Goal: Information Seeking & Learning: Learn about a topic

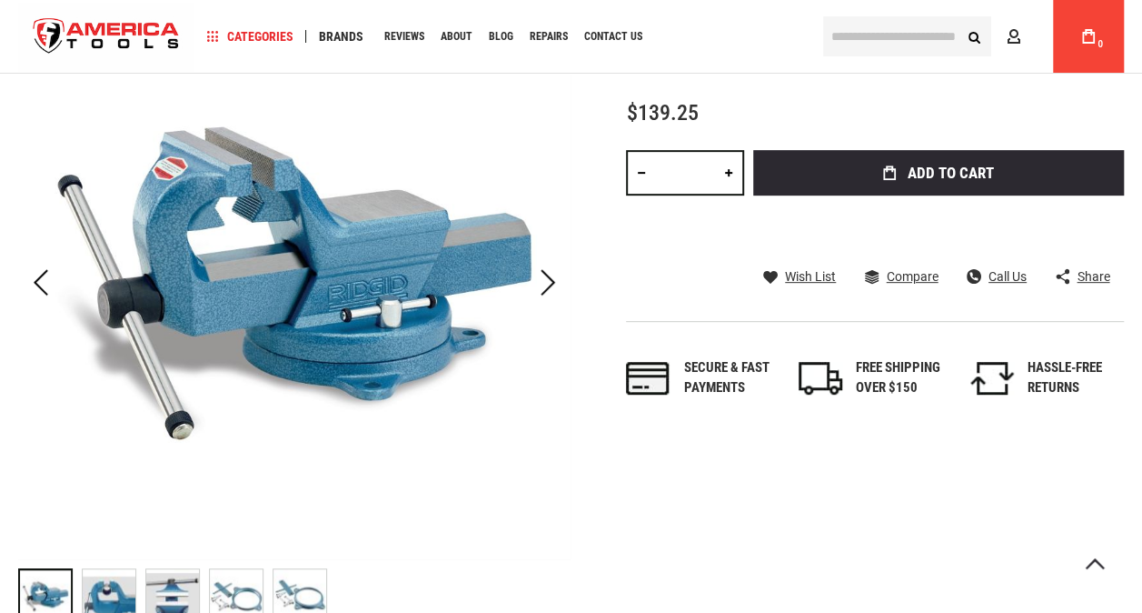
scroll to position [340, 0]
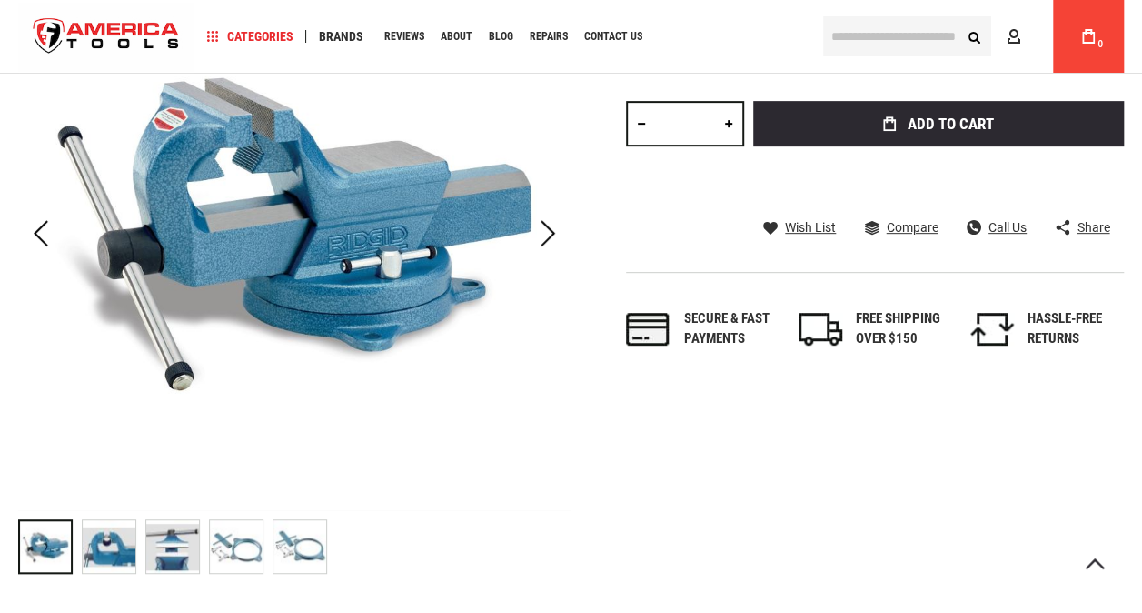
click at [111, 556] on img "RIDGID 69907 SWIVAL BASE ASSEMBLY" at bounding box center [109, 546] width 53 height 53
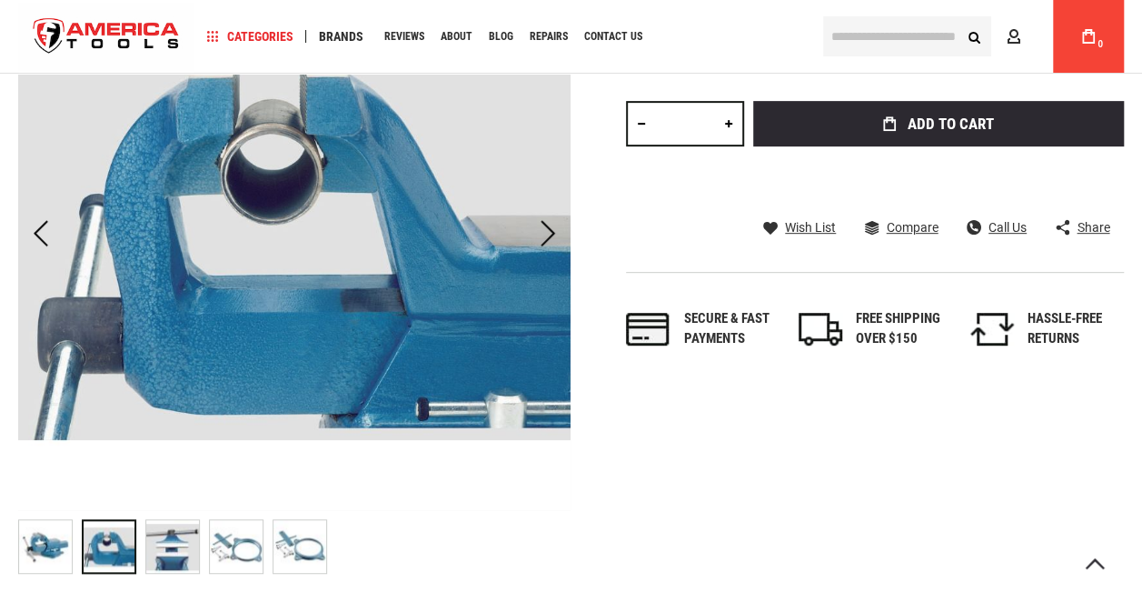
click at [180, 550] on img "RIDGID 69907 SWIVAL BASE ASSEMBLY" at bounding box center [172, 546] width 53 height 53
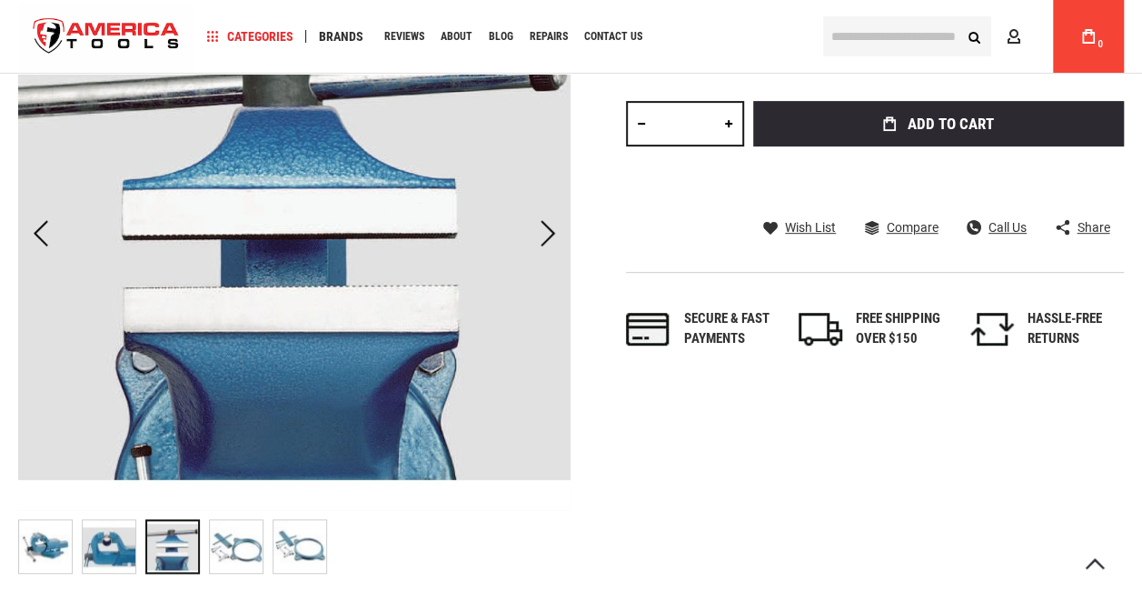
click at [243, 554] on img "RIDGID 69907 SWIVAL BASE ASSEMBLY" at bounding box center [236, 546] width 53 height 53
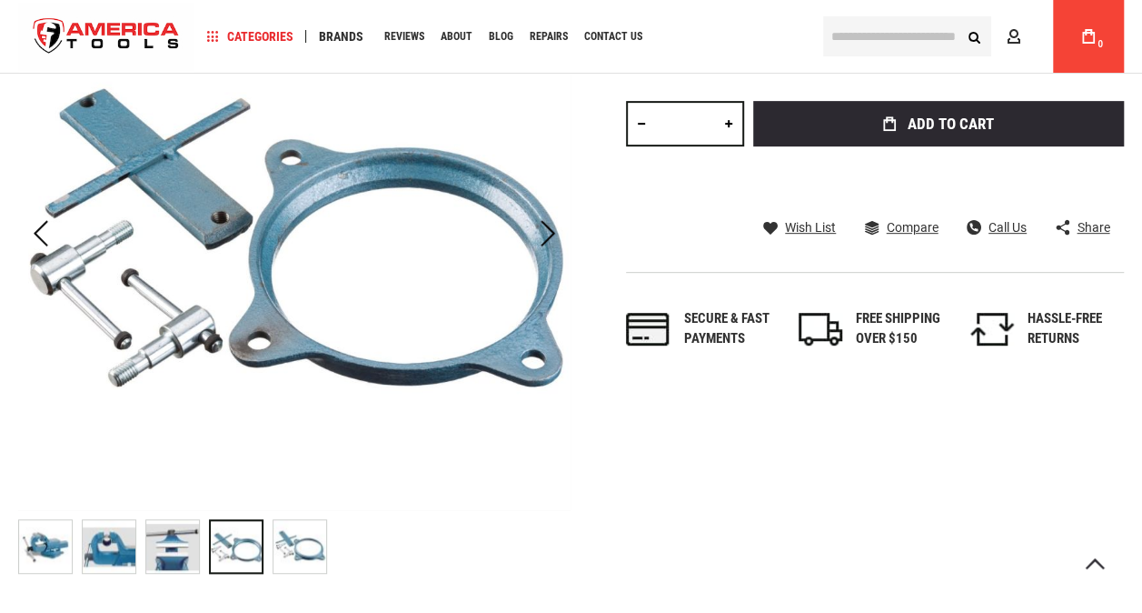
click at [315, 551] on img "RIDGID 69907 SWIVAL BASE ASSEMBLY" at bounding box center [300, 546] width 53 height 53
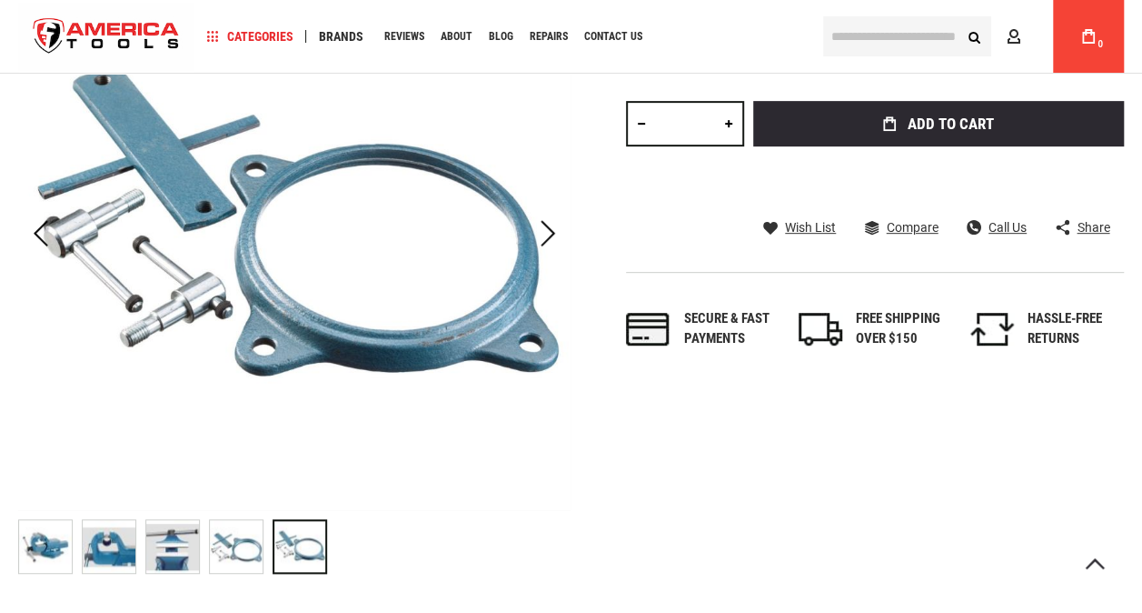
click at [236, 549] on img "RIDGID 69907 SWIVAL BASE ASSEMBLY" at bounding box center [236, 546] width 53 height 53
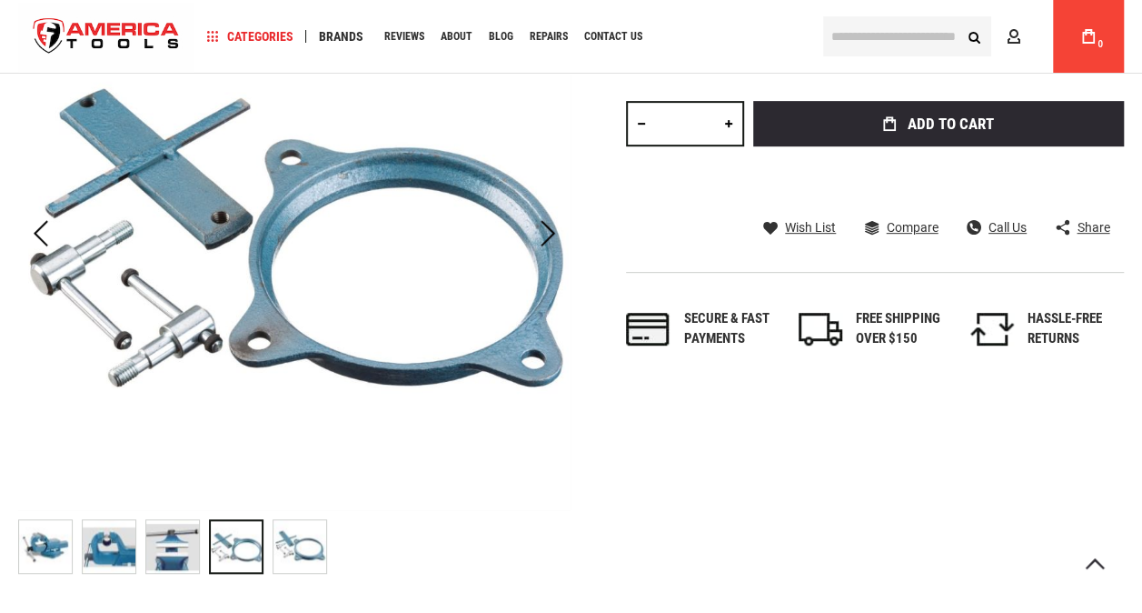
click at [154, 543] on img "RIDGID 69907 SWIVAL BASE ASSEMBLY" at bounding box center [172, 546] width 53 height 53
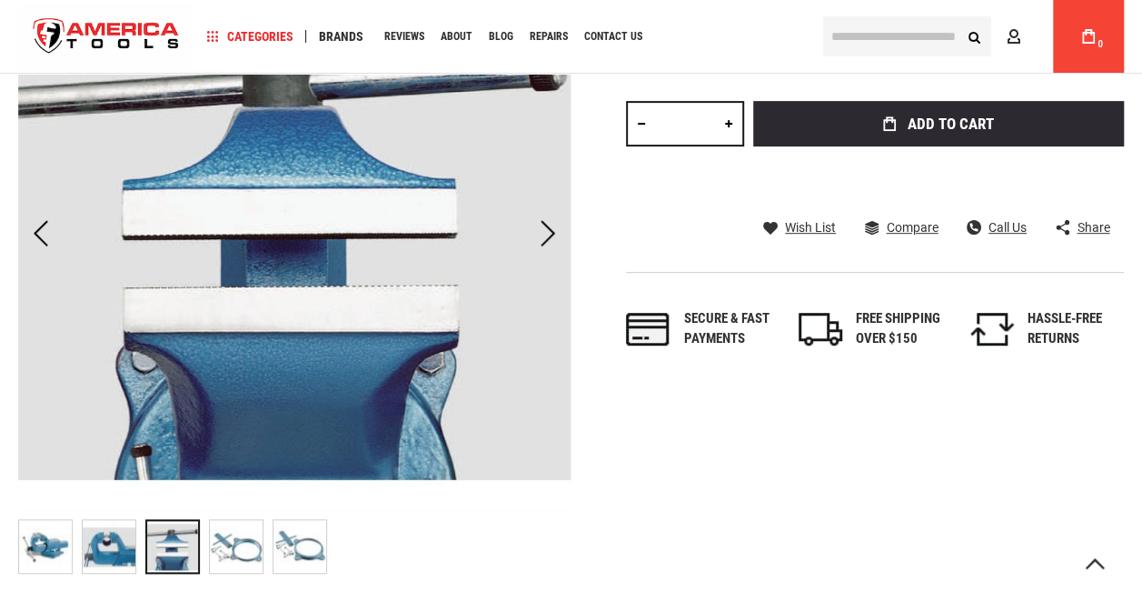
click at [122, 541] on img "RIDGID 69907 SWIVAL BASE ASSEMBLY" at bounding box center [109, 546] width 53 height 53
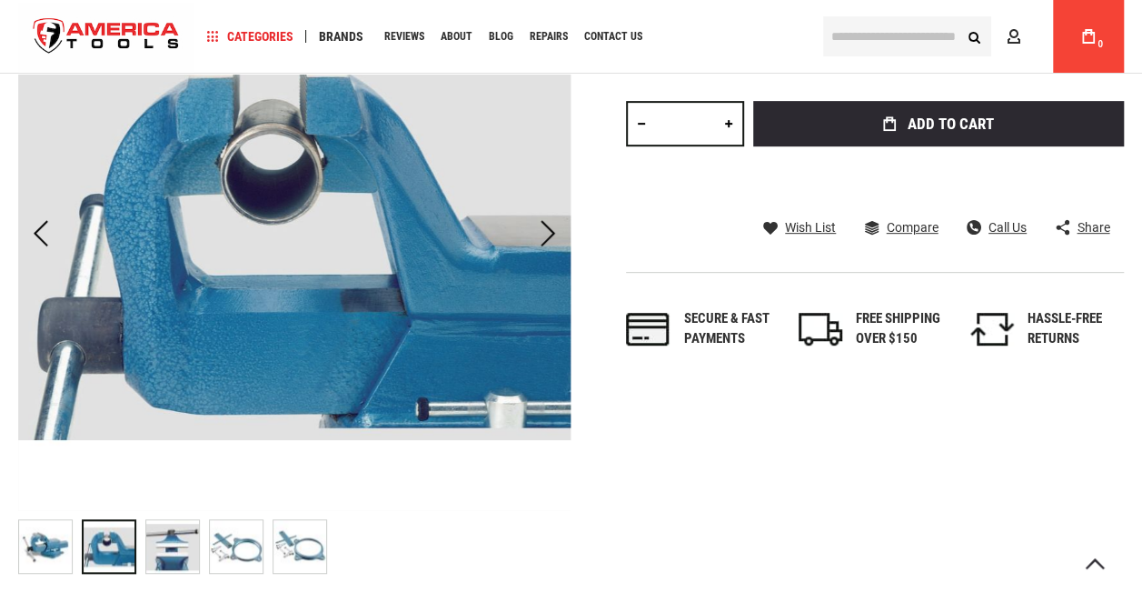
click at [44, 535] on img "RIDGID 69907 SWIVAL BASE ASSEMBLY" at bounding box center [45, 546] width 53 height 53
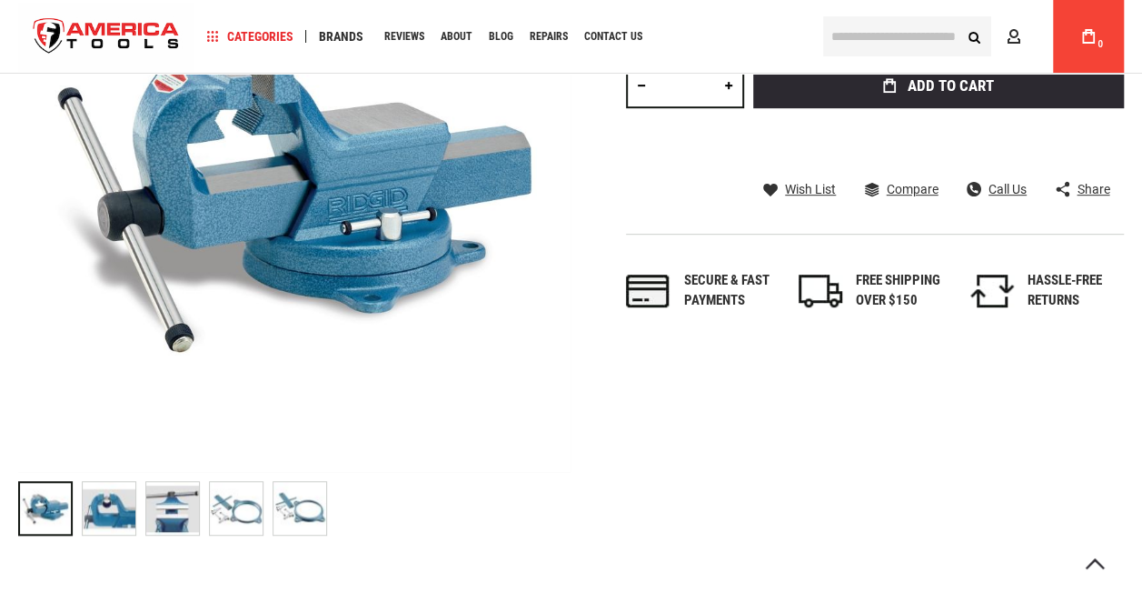
scroll to position [394, 0]
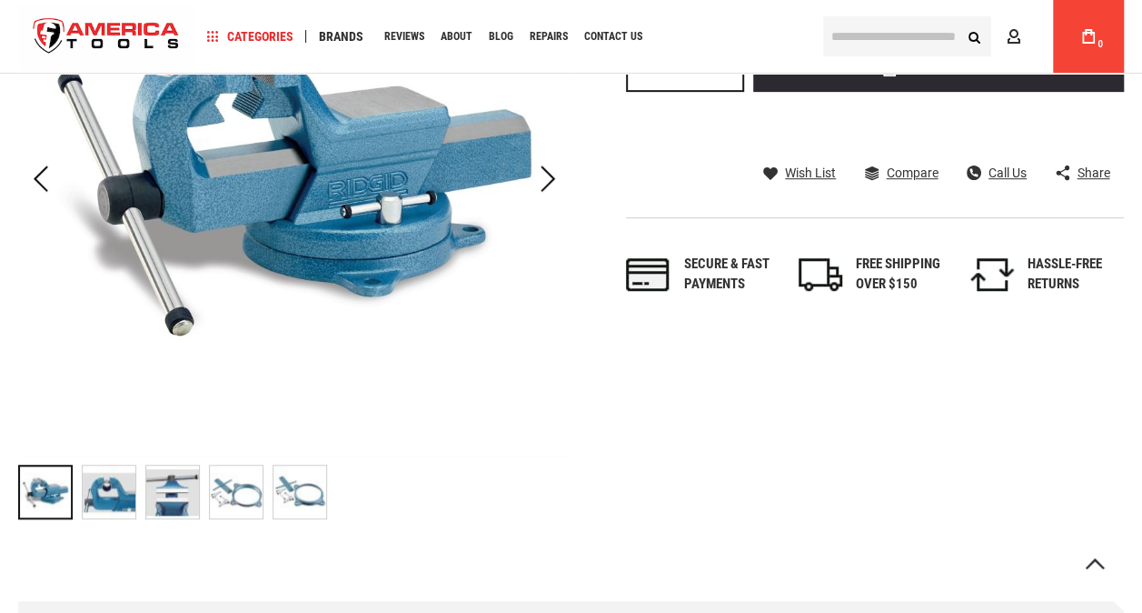
click at [174, 505] on img "RIDGID 69907 SWIVAL BASE ASSEMBLY" at bounding box center [172, 491] width 53 height 53
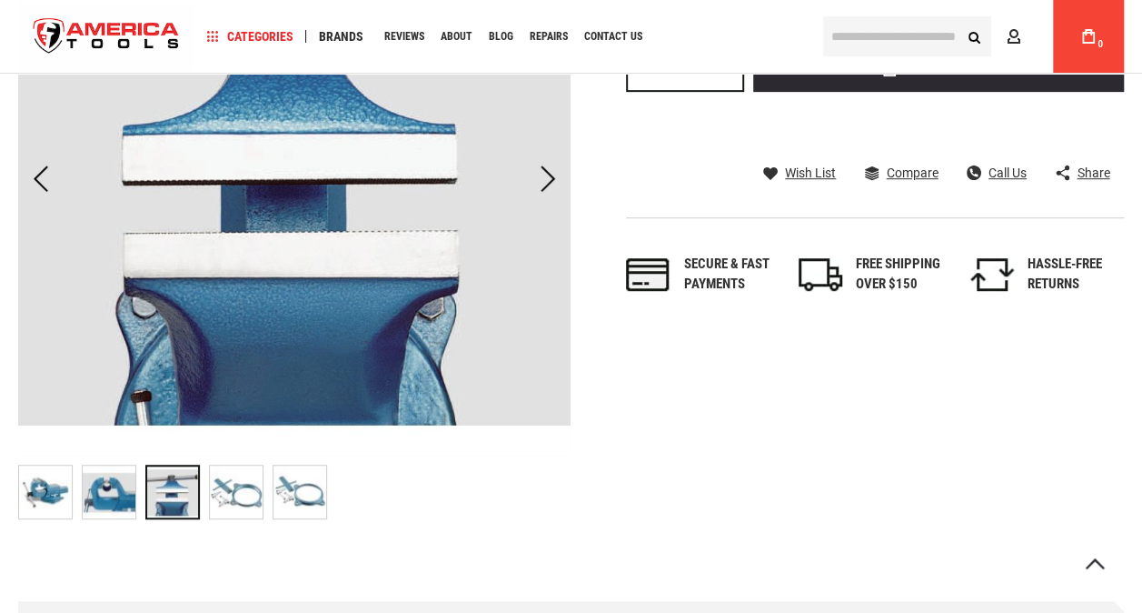
click at [219, 494] on img "RIDGID 69907 SWIVAL BASE ASSEMBLY" at bounding box center [236, 491] width 53 height 53
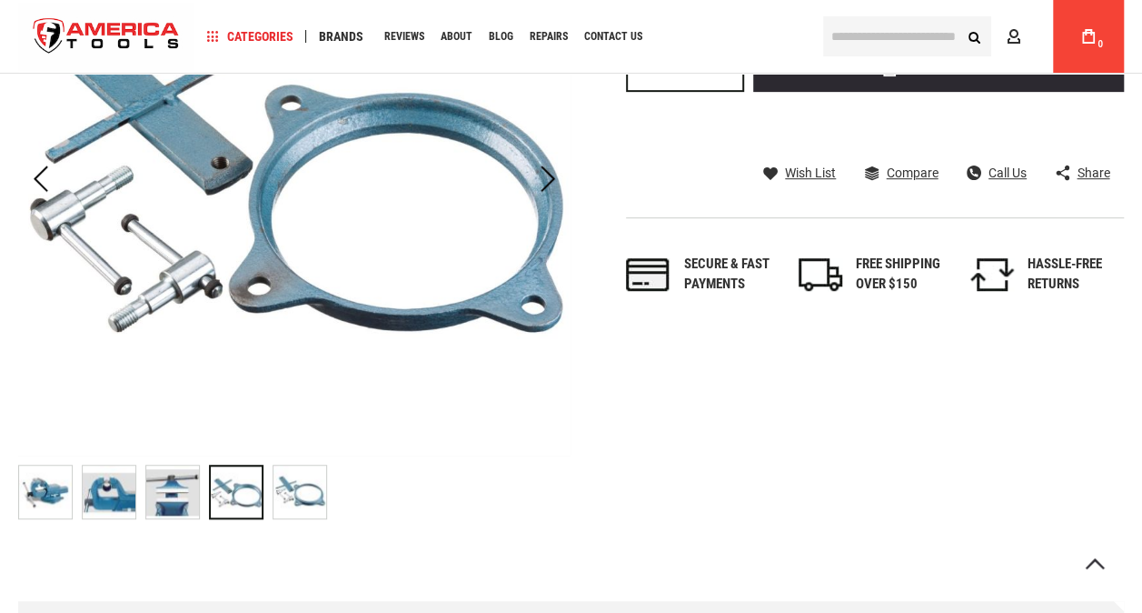
click at [291, 485] on img "RIDGID 69907 SWIVAL BASE ASSEMBLY" at bounding box center [300, 491] width 53 height 53
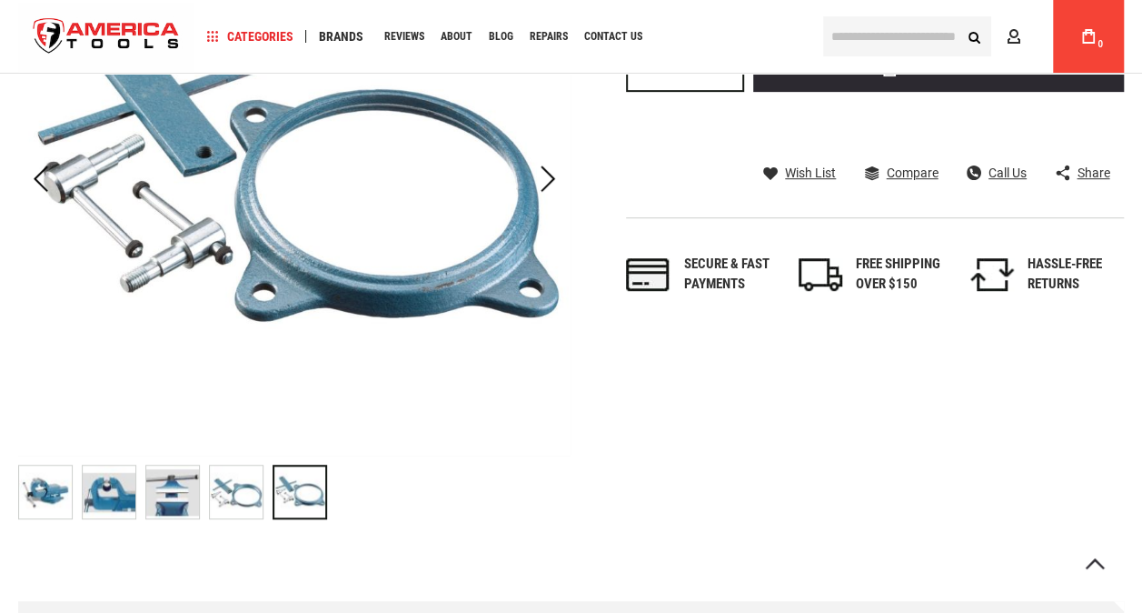
click at [164, 496] on img "RIDGID 69907 SWIVAL BASE ASSEMBLY" at bounding box center [172, 491] width 53 height 53
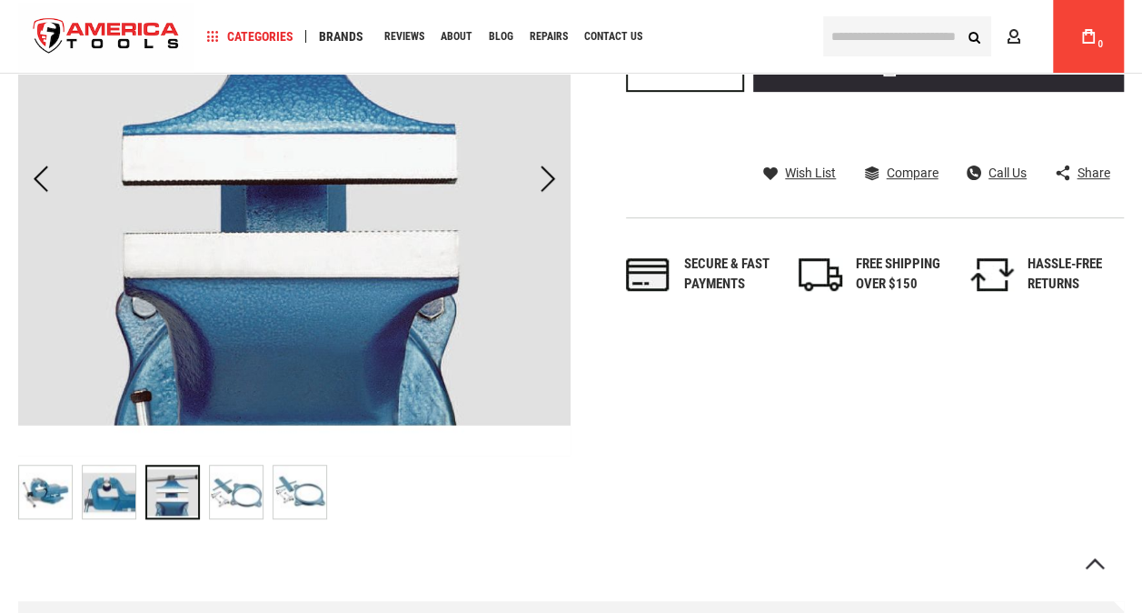
click at [61, 491] on img "RIDGID 69907 SWIVAL BASE ASSEMBLY" at bounding box center [45, 491] width 53 height 53
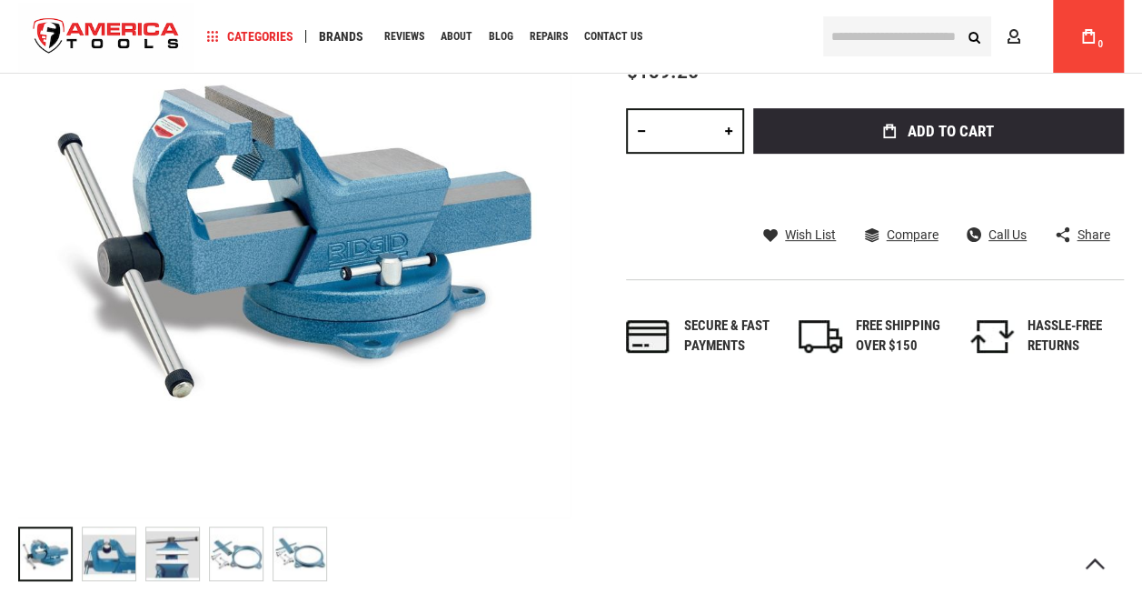
scroll to position [336, 0]
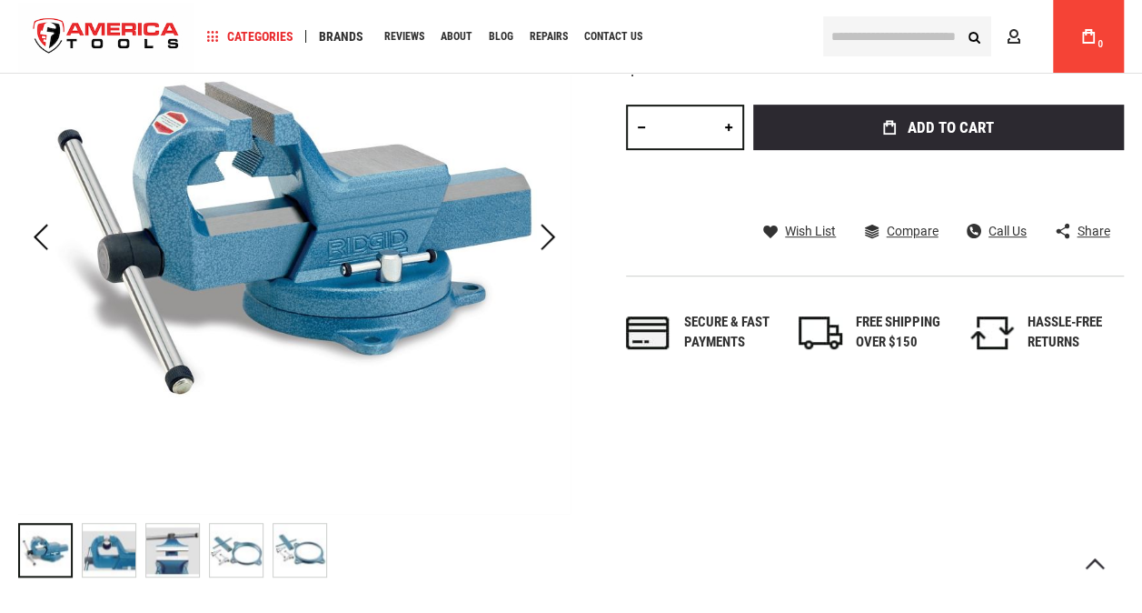
click at [129, 549] on img "RIDGID 69907 SWIVAL BASE ASSEMBLY" at bounding box center [109, 549] width 53 height 53
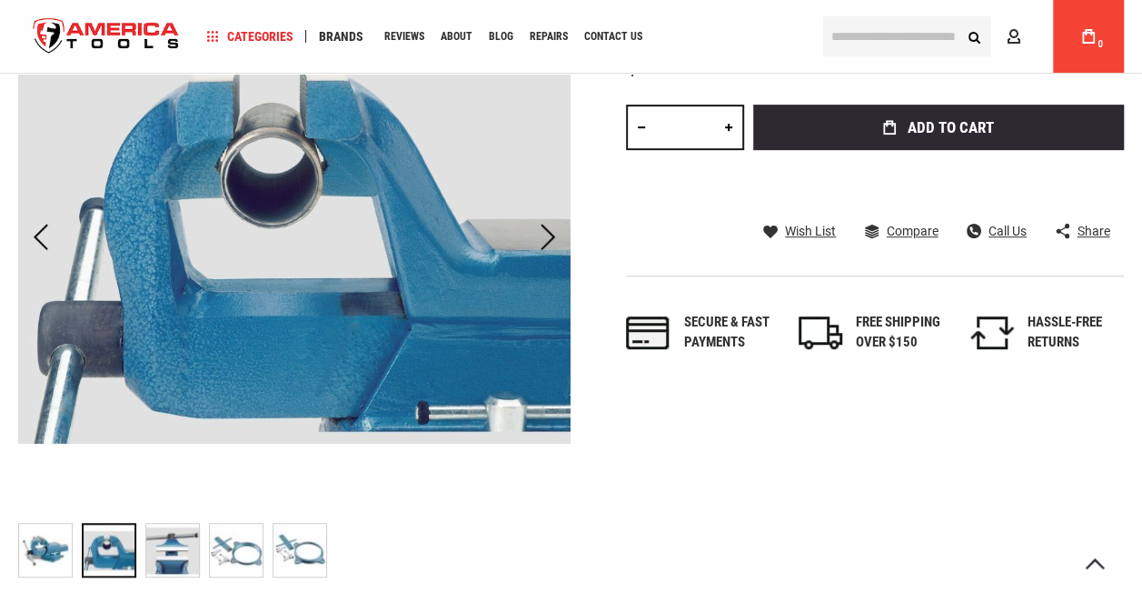
click at [166, 547] on img "RIDGID 69907 SWIVAL BASE ASSEMBLY" at bounding box center [172, 549] width 53 height 53
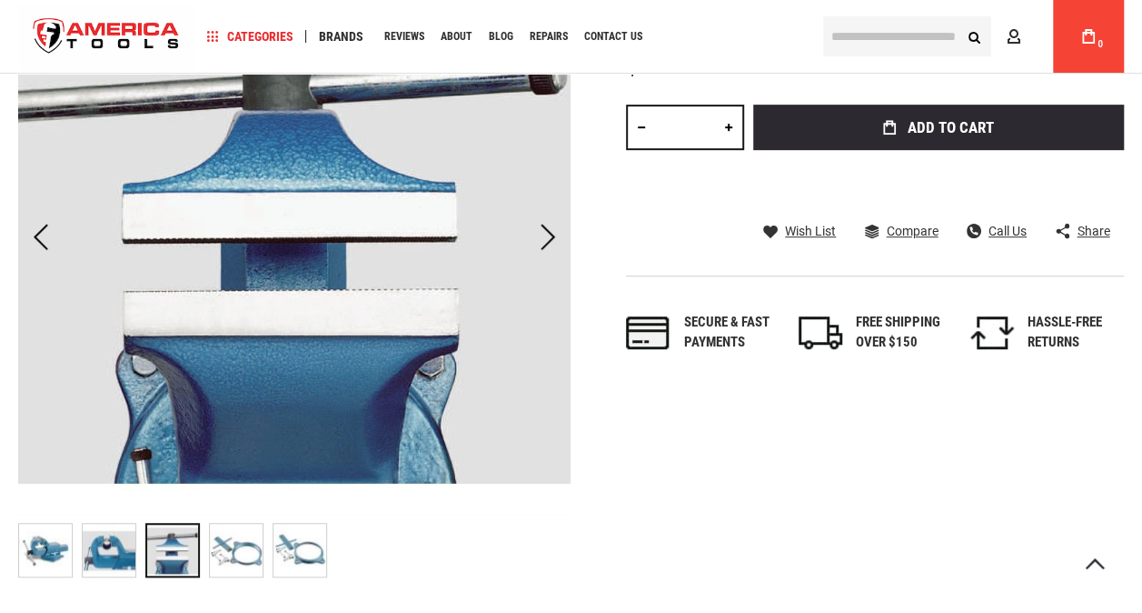
click at [211, 546] on img "RIDGID 69907 SWIVAL BASE ASSEMBLY" at bounding box center [236, 549] width 53 height 53
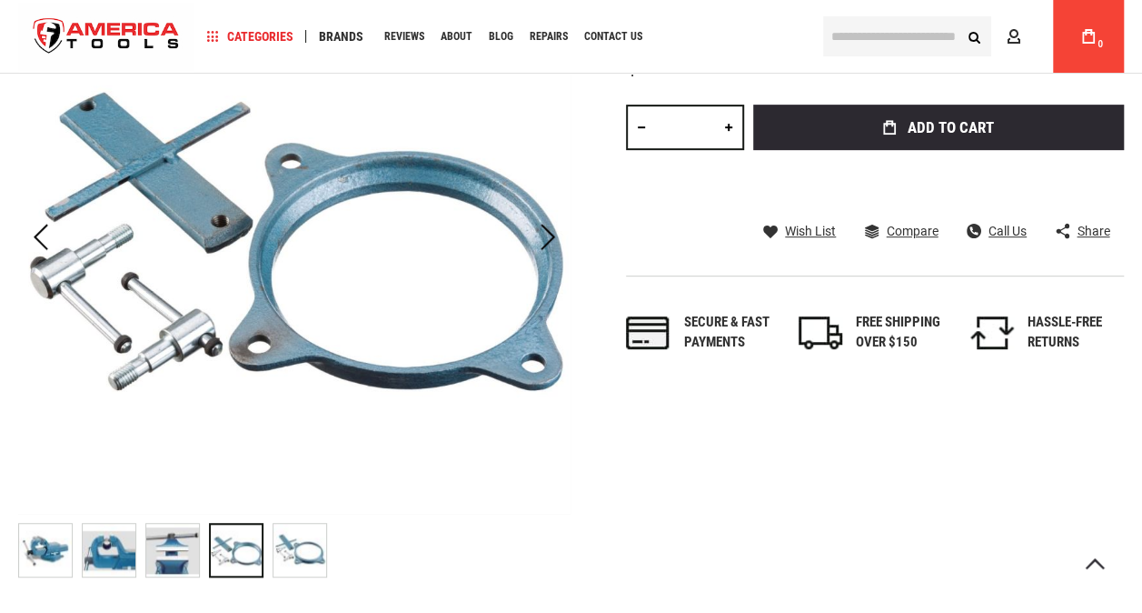
click at [300, 539] on img "RIDGID 69907 SWIVAL BASE ASSEMBLY" at bounding box center [300, 549] width 53 height 53
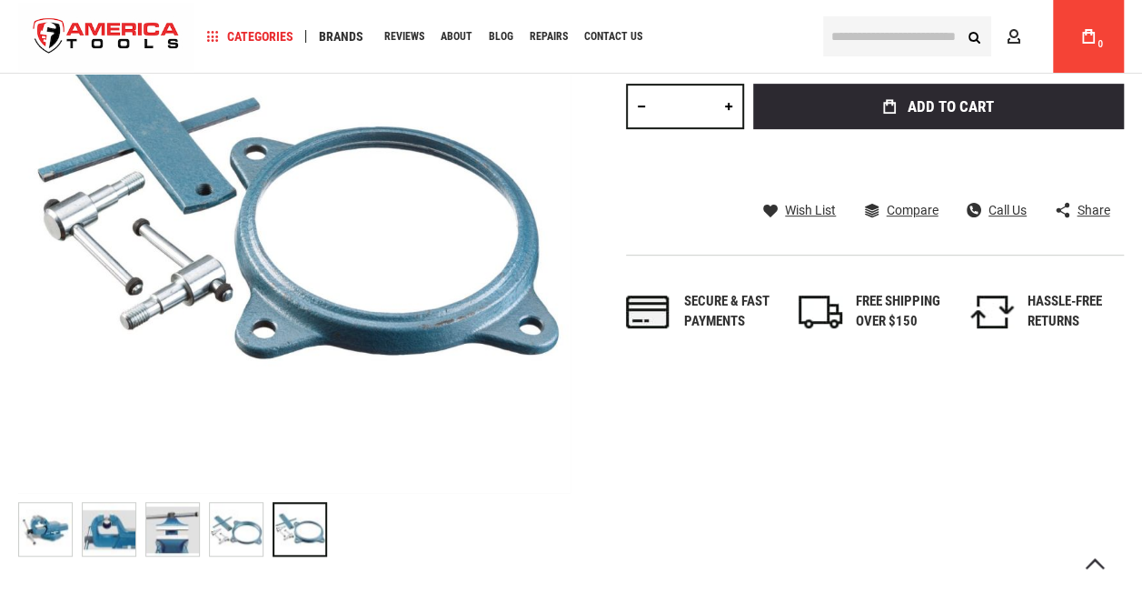
scroll to position [350, 0]
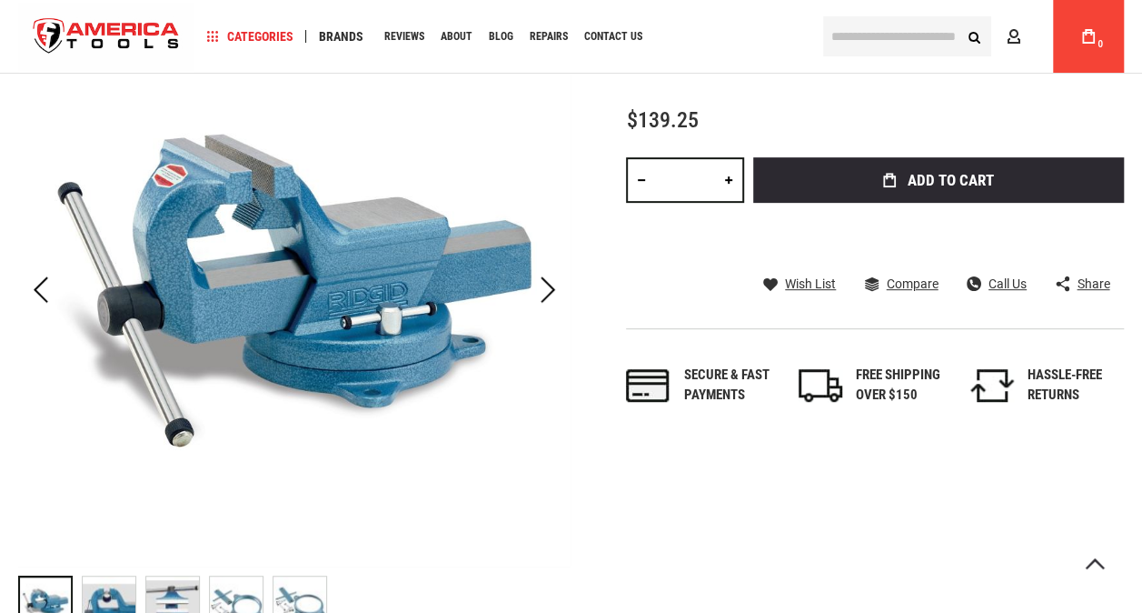
scroll to position [178, 0]
